Goal: Contribute content: Add original content to the website for others to see

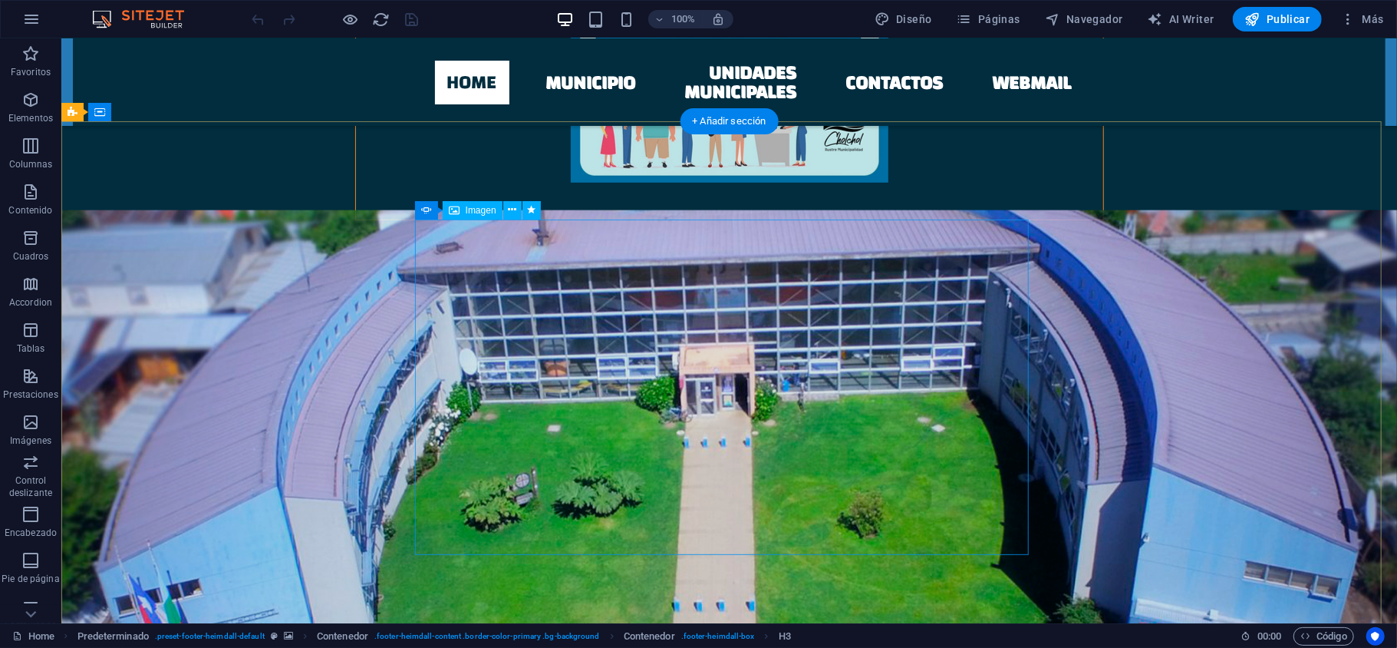
scroll to position [1125, 0]
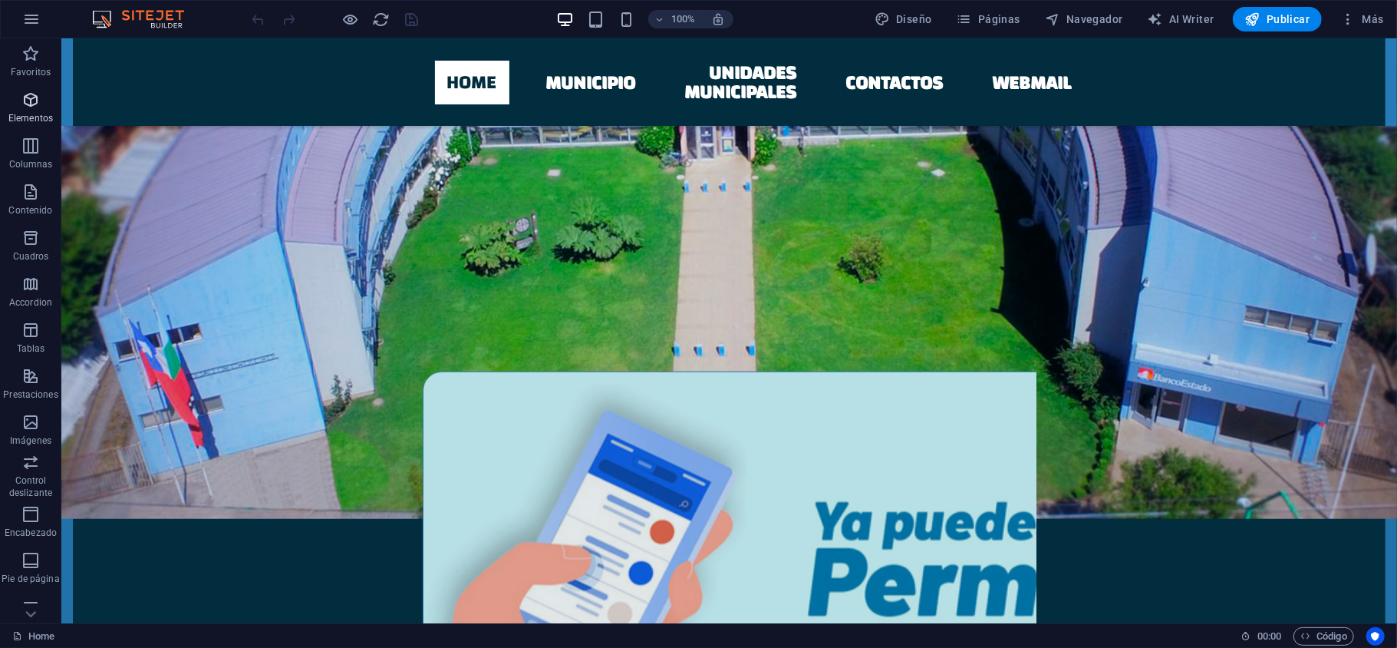
click at [31, 108] on icon "button" at bounding box center [30, 100] width 18 height 18
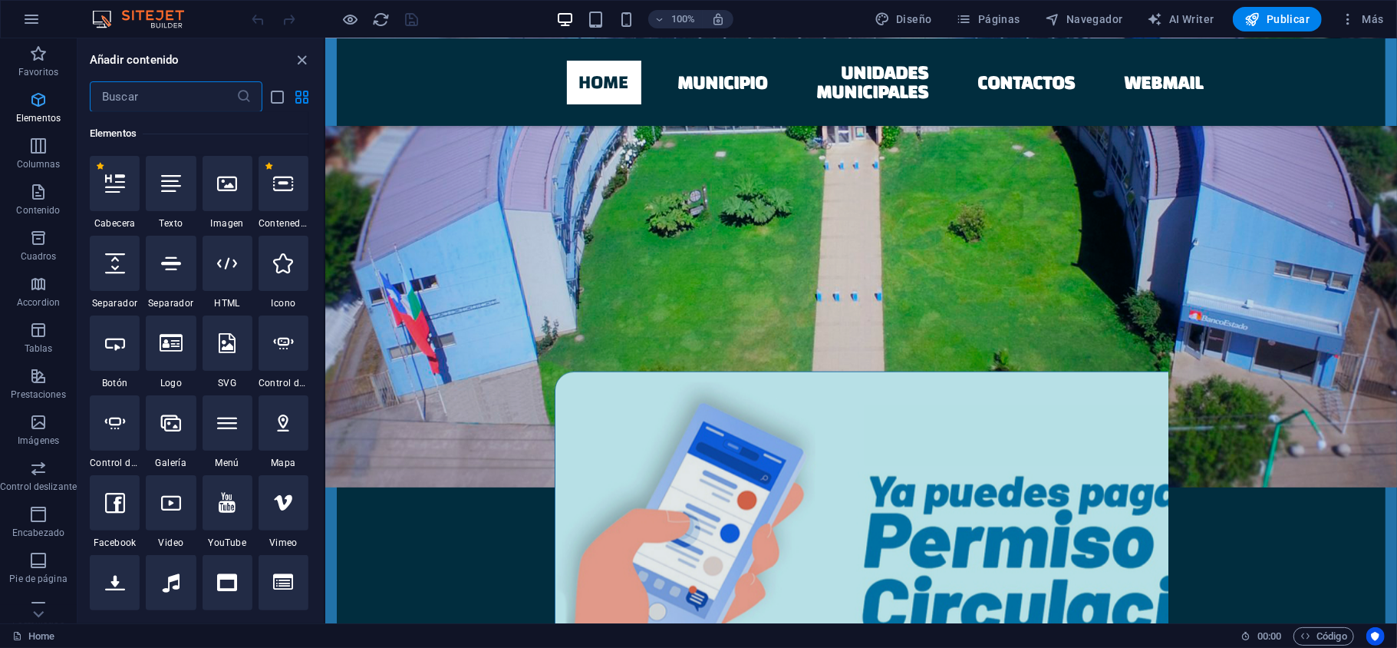
scroll to position [289, 0]
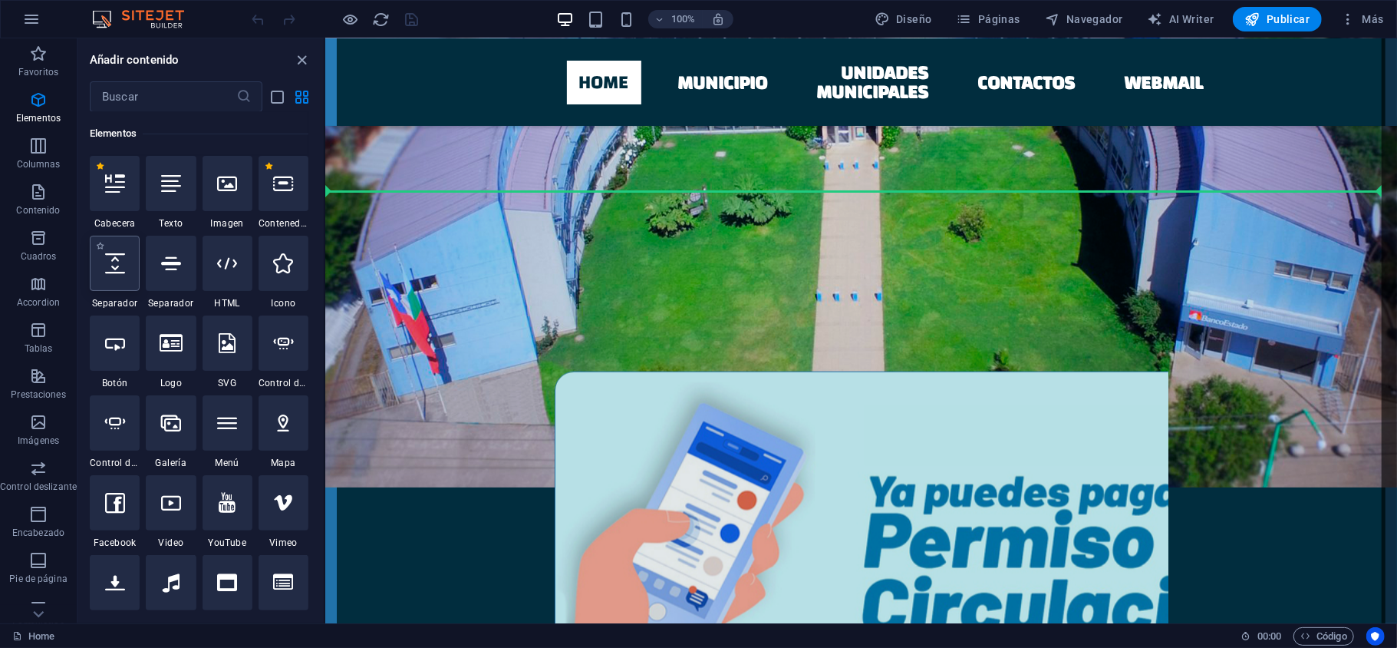
select select "px"
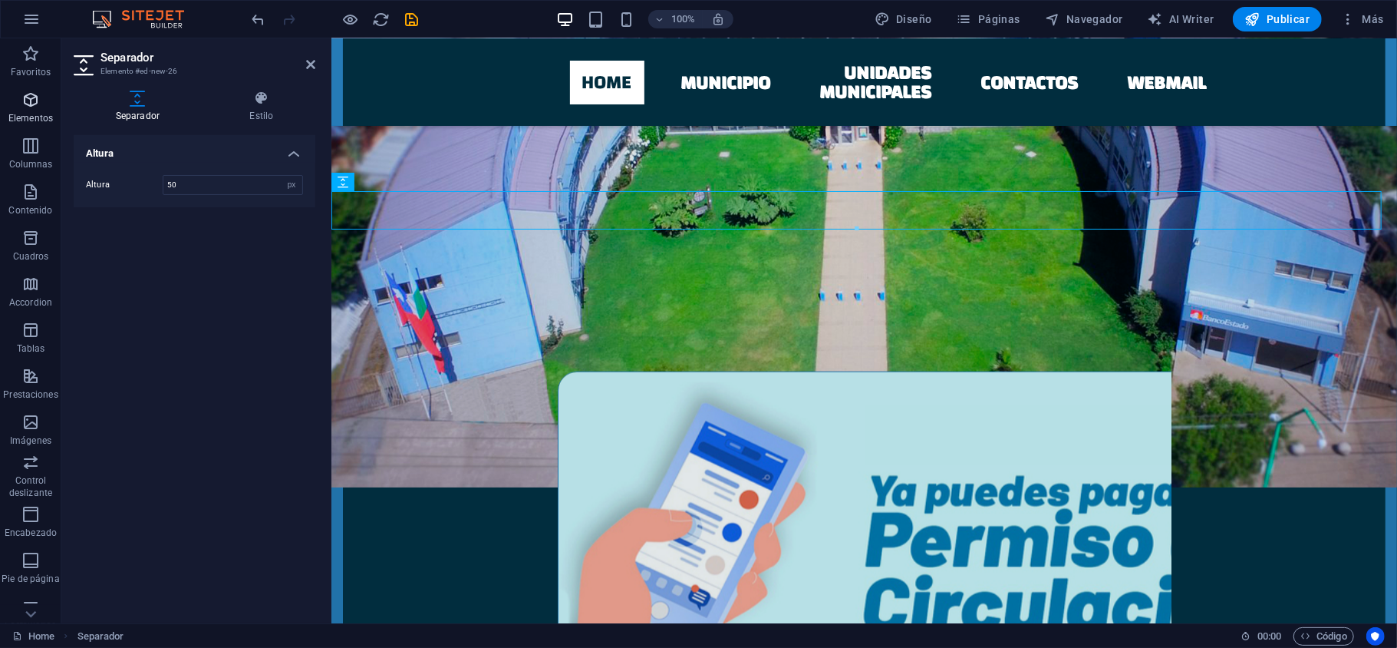
click at [32, 105] on icon "button" at bounding box center [30, 100] width 18 height 18
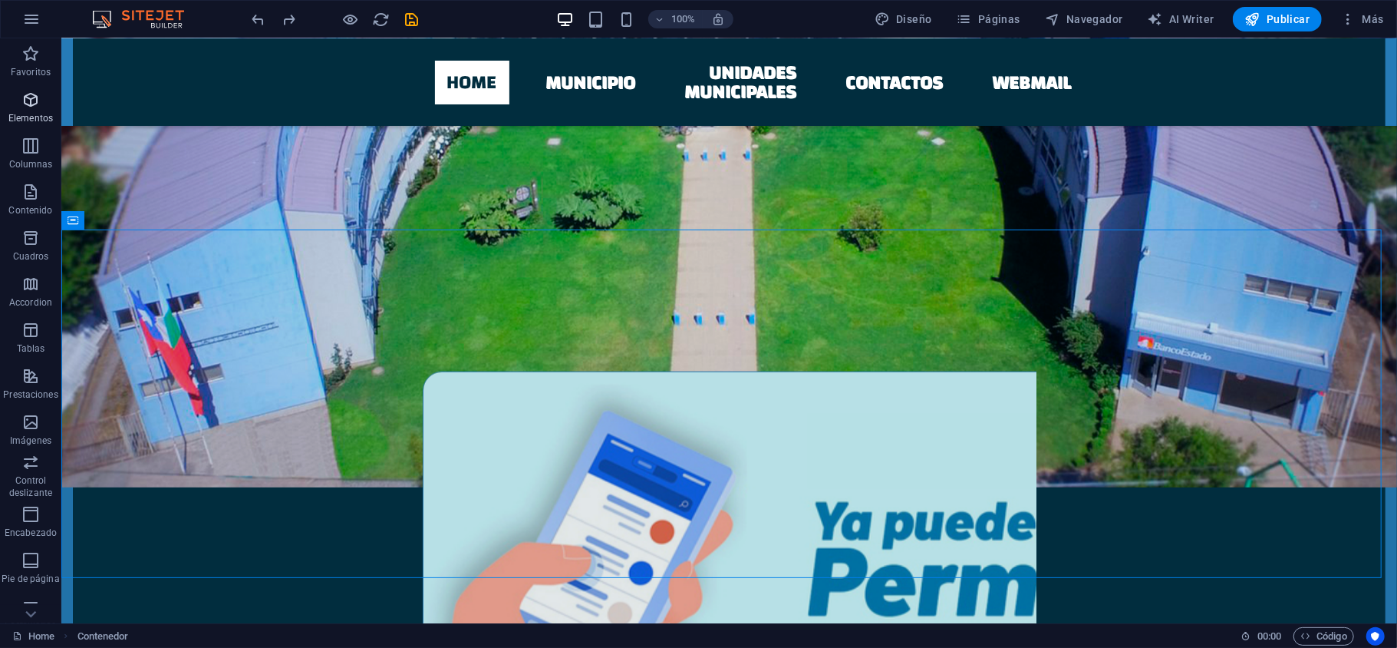
click at [35, 115] on p "Elementos" at bounding box center [30, 118] width 45 height 12
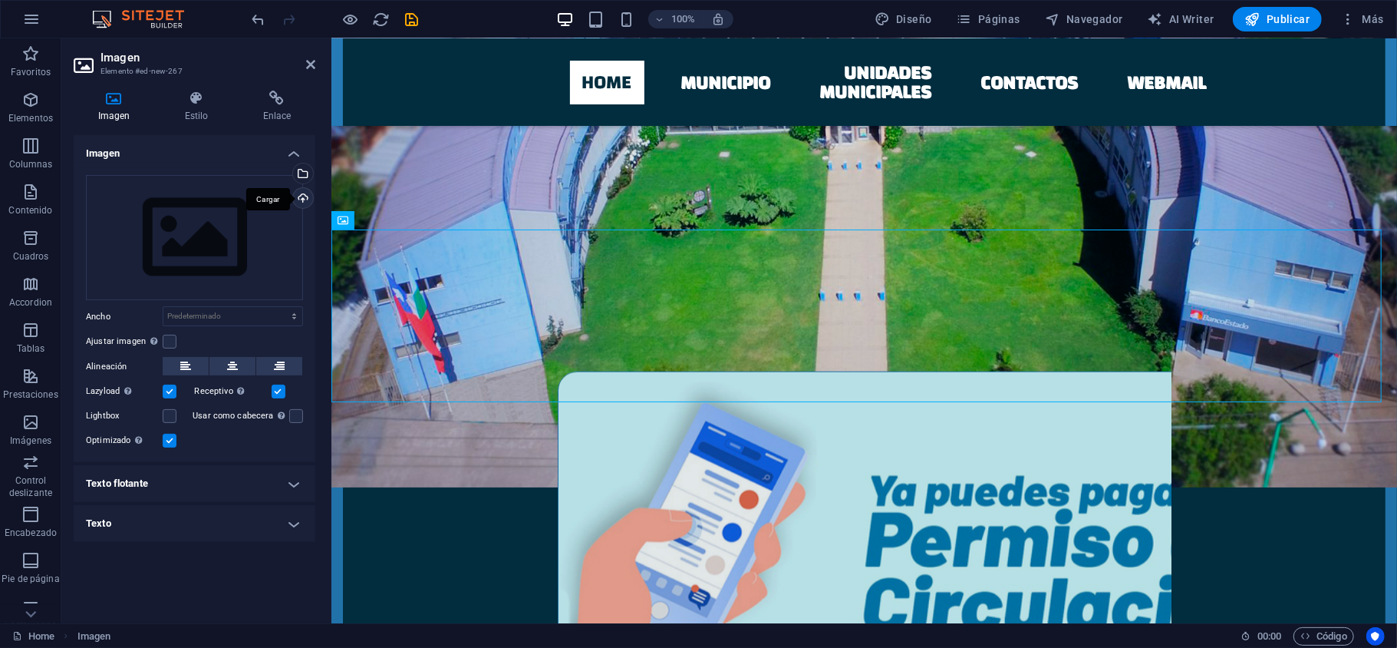
click at [301, 195] on div "Cargar" at bounding box center [301, 199] width 23 height 23
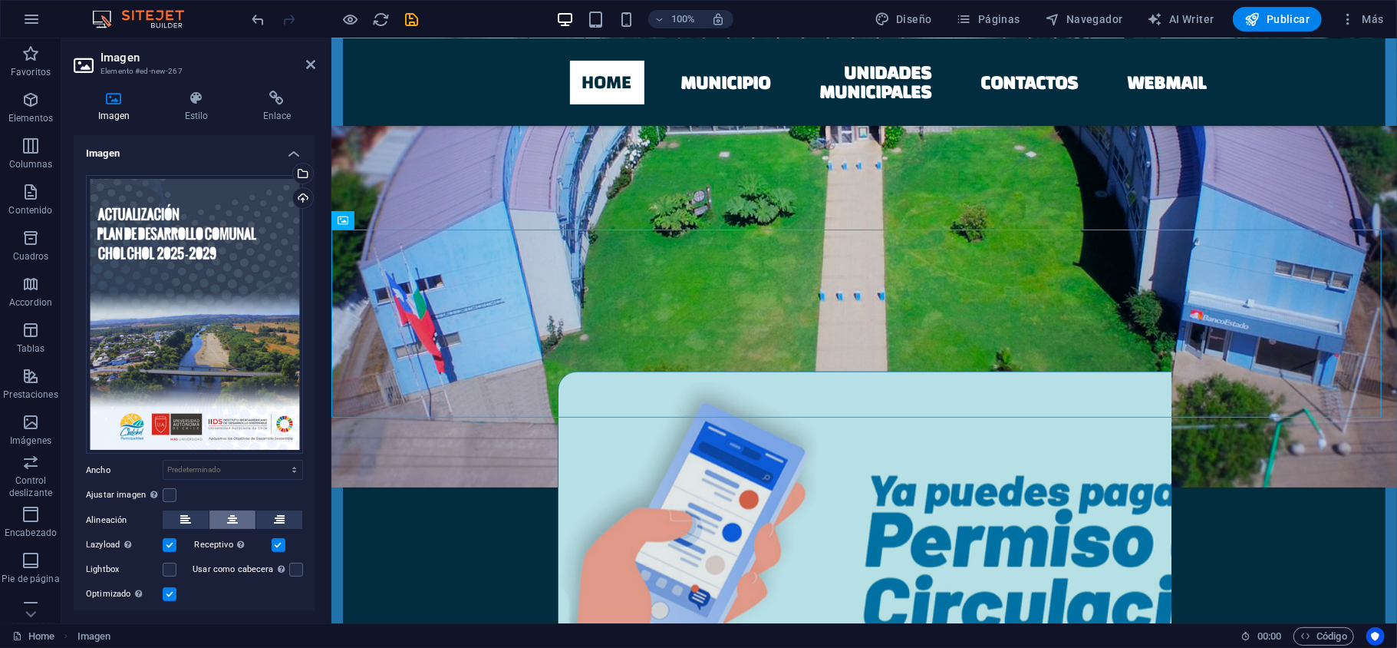
click at [235, 519] on icon at bounding box center [232, 519] width 11 height 18
click at [219, 462] on select "Predeterminado automático px rem % em vh vw" at bounding box center [232, 469] width 139 height 18
select select "px"
click at [277, 460] on select "Predeterminado automático px rem % em vh vw" at bounding box center [232, 469] width 139 height 18
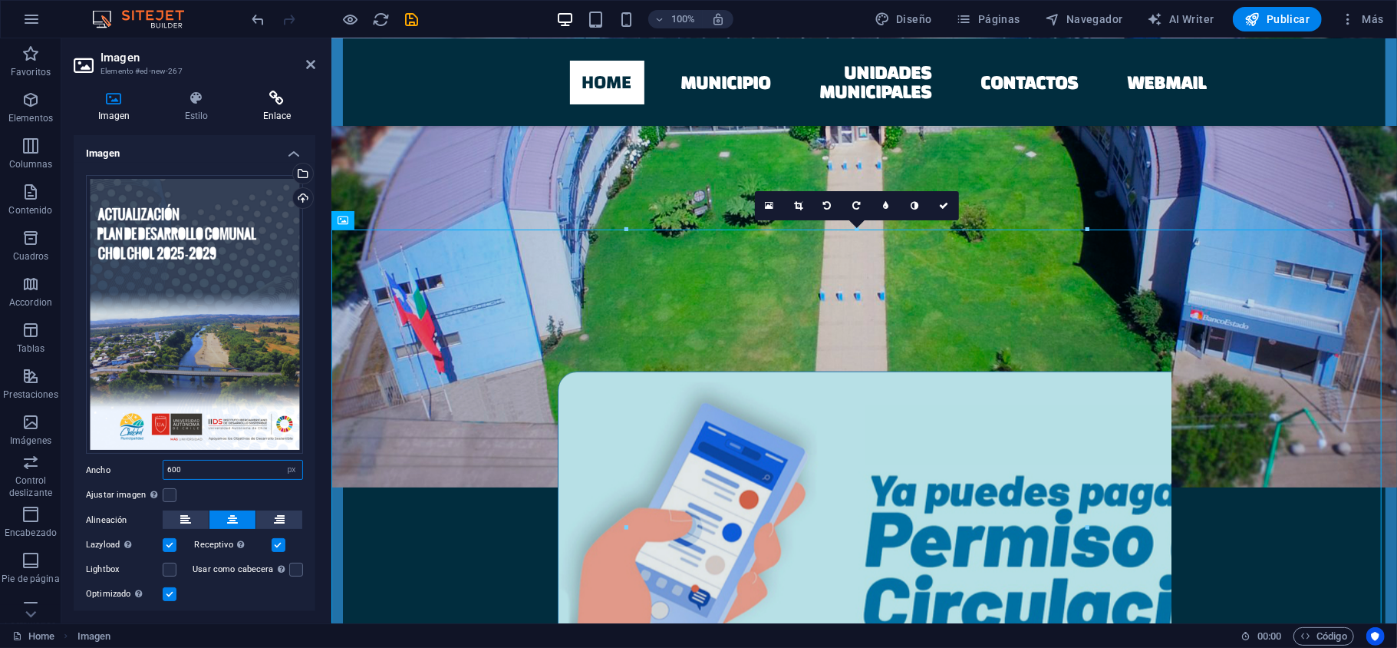
type input "600"
click at [273, 98] on icon at bounding box center [277, 98] width 77 height 15
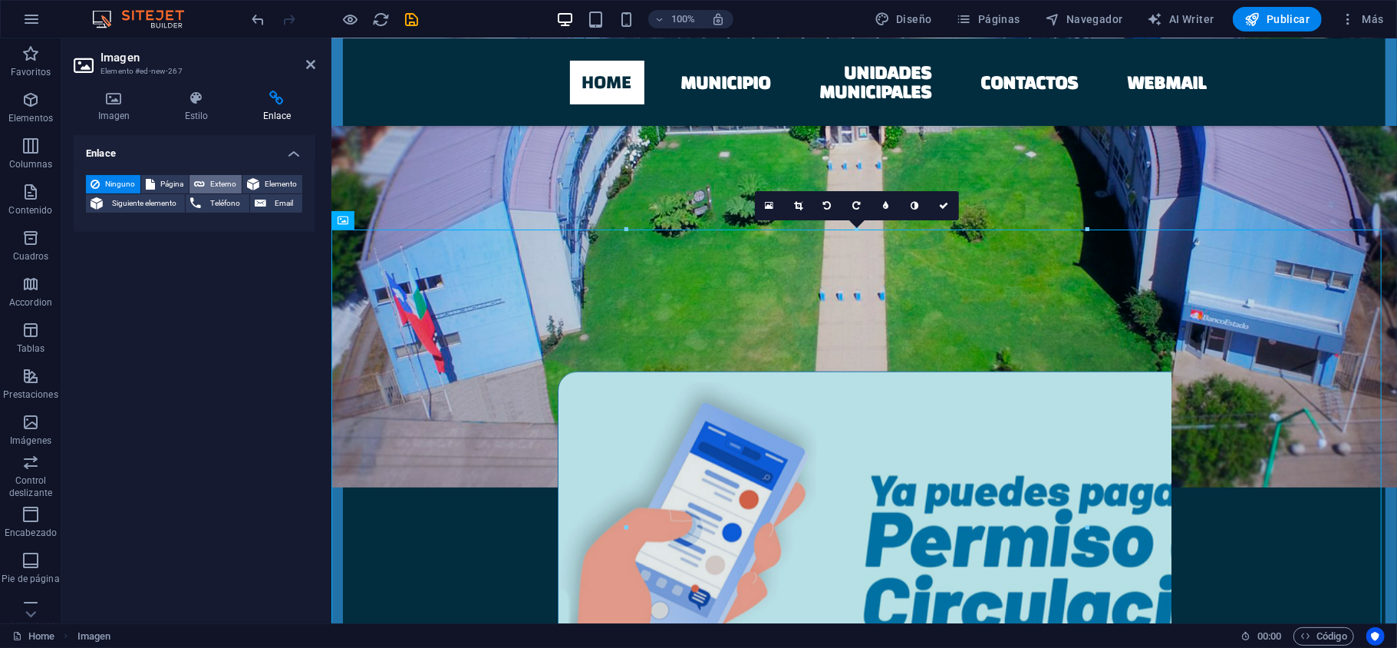
click at [219, 181] on span "Externo" at bounding box center [223, 184] width 28 height 18
select select "blank"
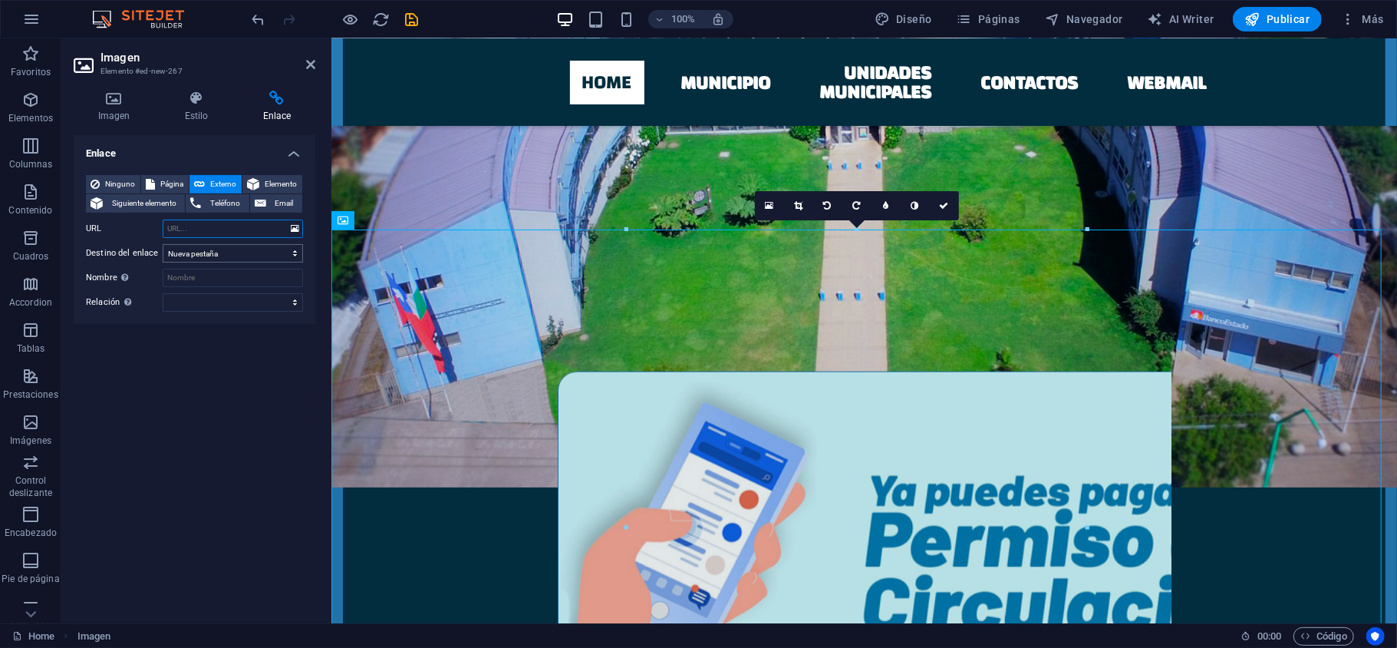
paste input "[URL][DOMAIN_NAME]"
type input "[URL][DOMAIN_NAME]"
click at [193, 106] on h4 "Estilo" at bounding box center [199, 107] width 78 height 32
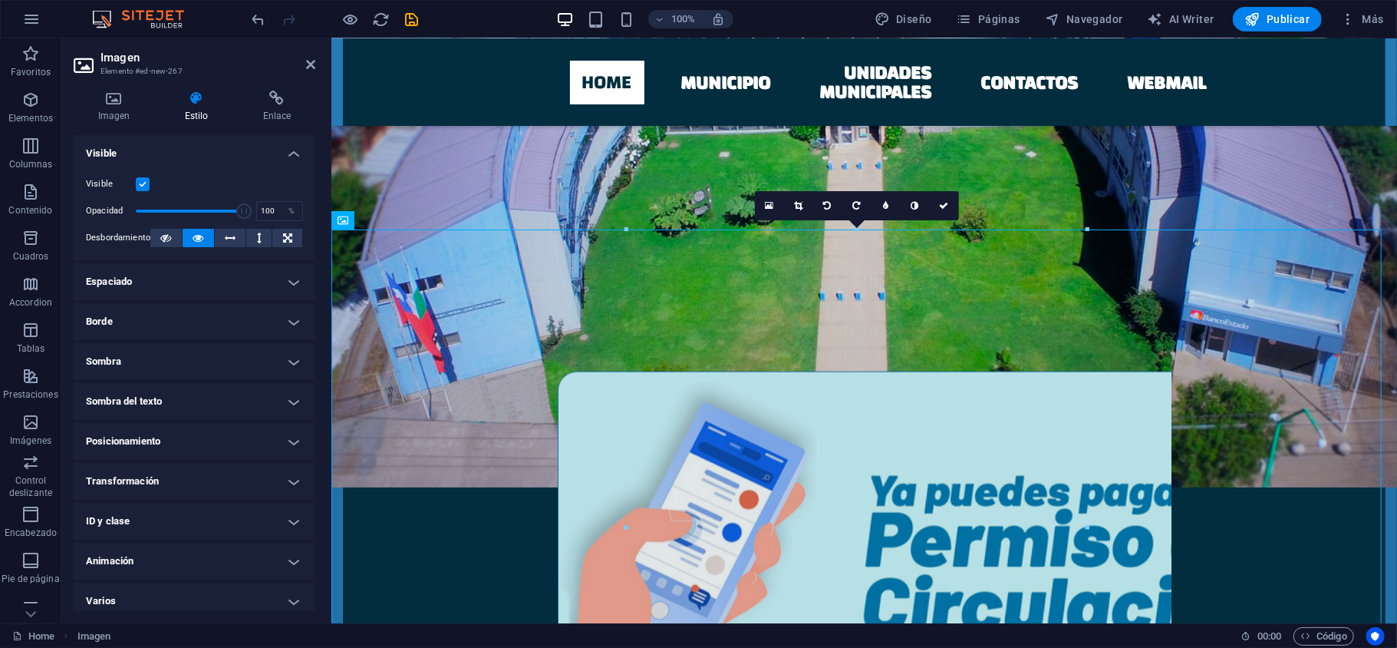
click at [298, 315] on h4 "Borde" at bounding box center [195, 321] width 242 height 37
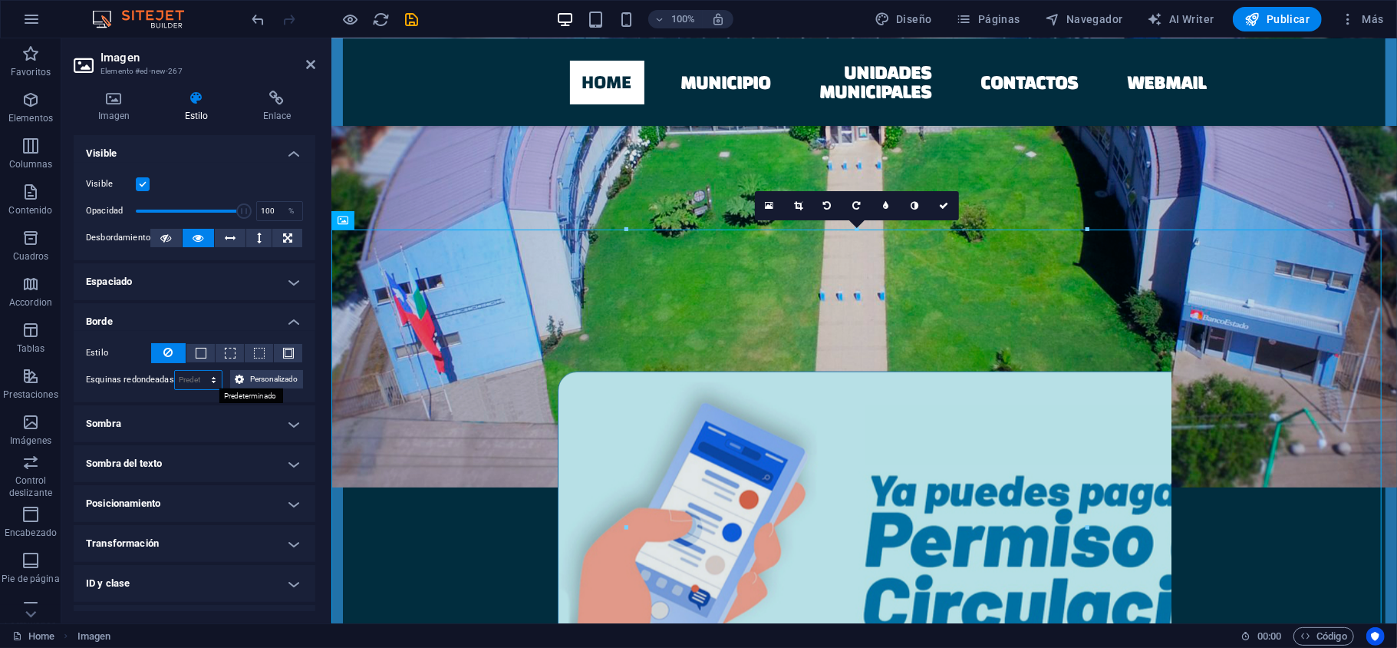
click at [193, 375] on select "Predeterminado px rem % vh vw Personalizado" at bounding box center [199, 380] width 48 height 18
select select "px"
click at [197, 371] on select "Predeterminado px rem % vh vw Personalizado" at bounding box center [199, 380] width 48 height 18
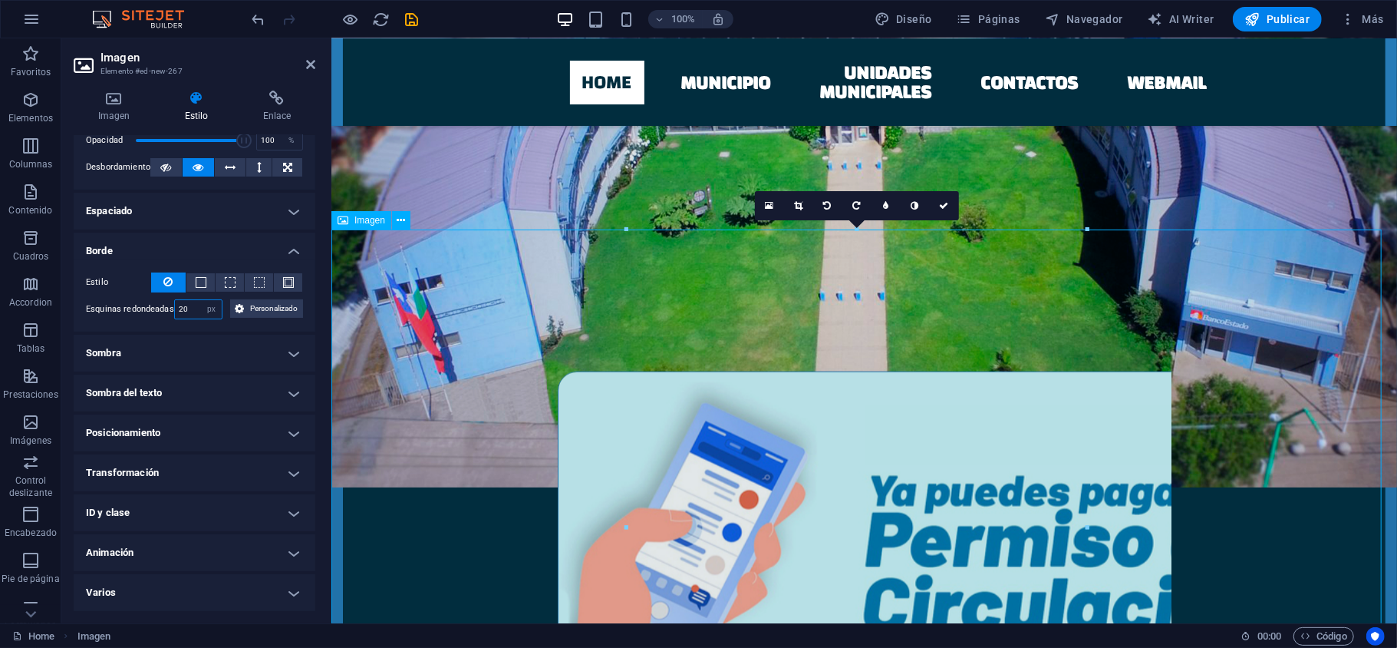
type input "20"
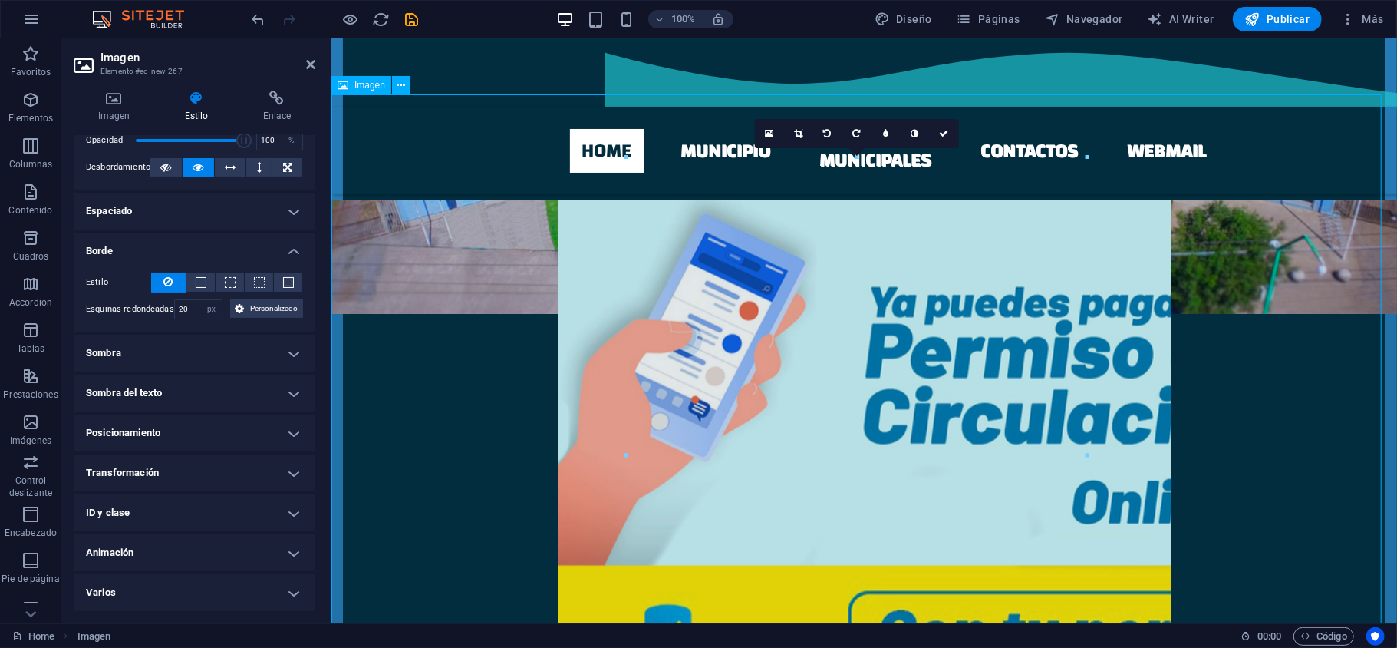
scroll to position [1023, 0]
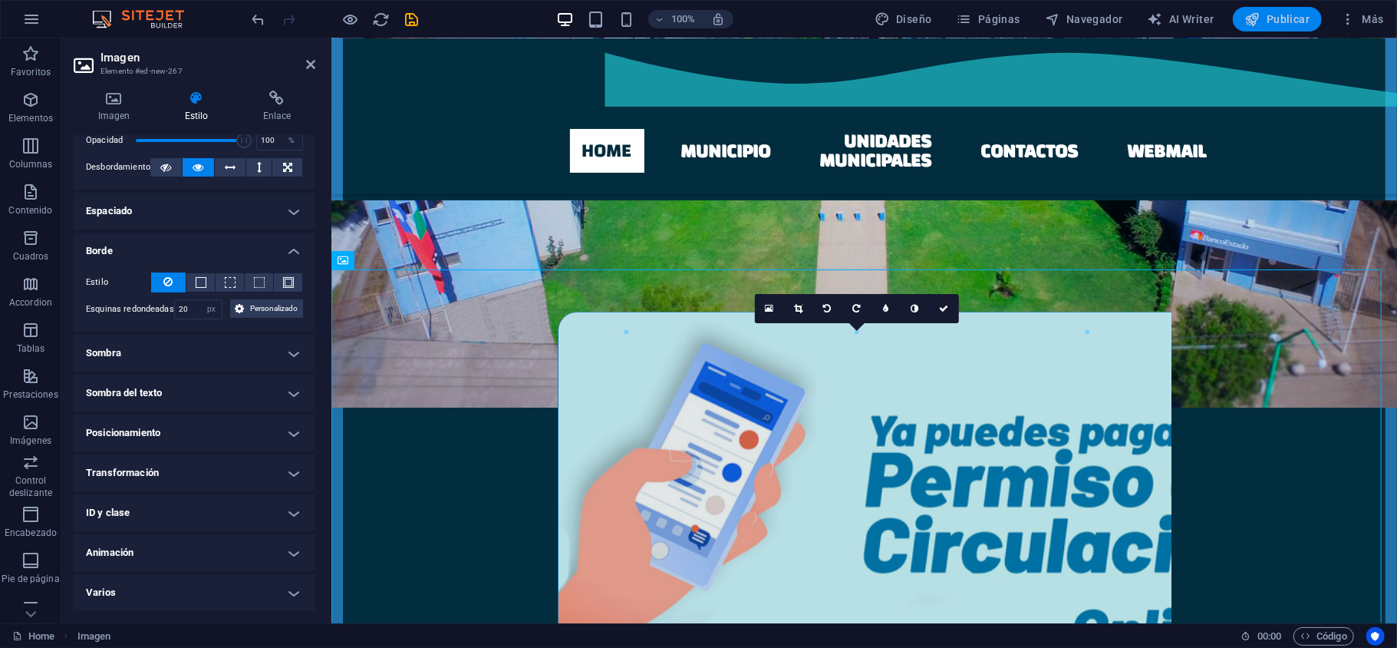
click at [1272, 20] on span "Publicar" at bounding box center [1277, 19] width 65 height 15
